Goal: Navigation & Orientation: Find specific page/section

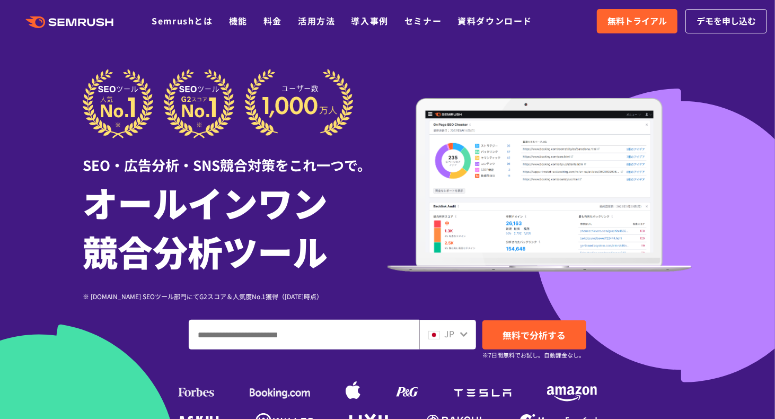
click at [71, 18] on icon ".cls {fill: #FF642D;}" at bounding box center [71, 22] width 120 height 12
click at [57, 22] on icon ".cls {fill: #FF642D;}" at bounding box center [71, 22] width 120 height 12
click at [34, 17] on icon at bounding box center [36, 22] width 20 height 12
